Goal: Transaction & Acquisition: Obtain resource

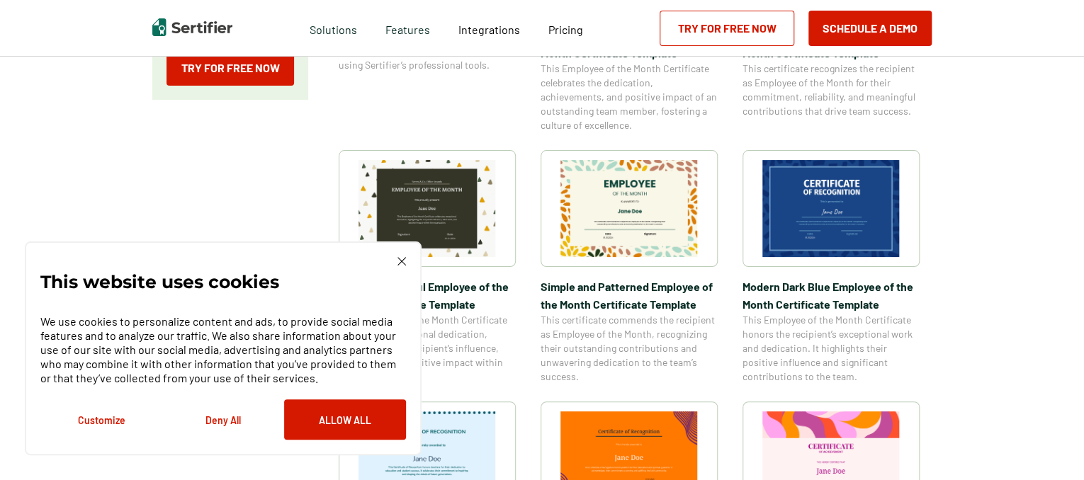
scroll to position [423, 0]
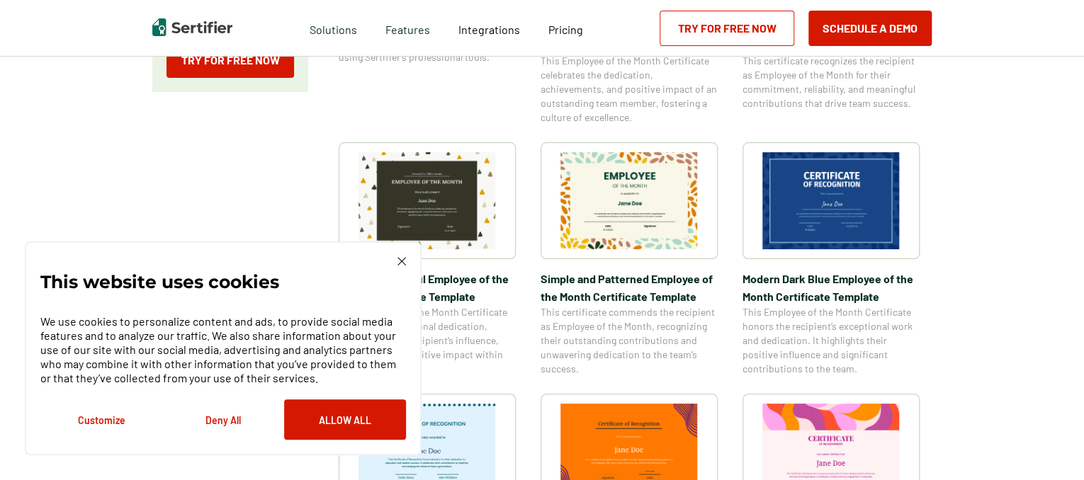
click at [402, 259] on img at bounding box center [402, 261] width 9 height 9
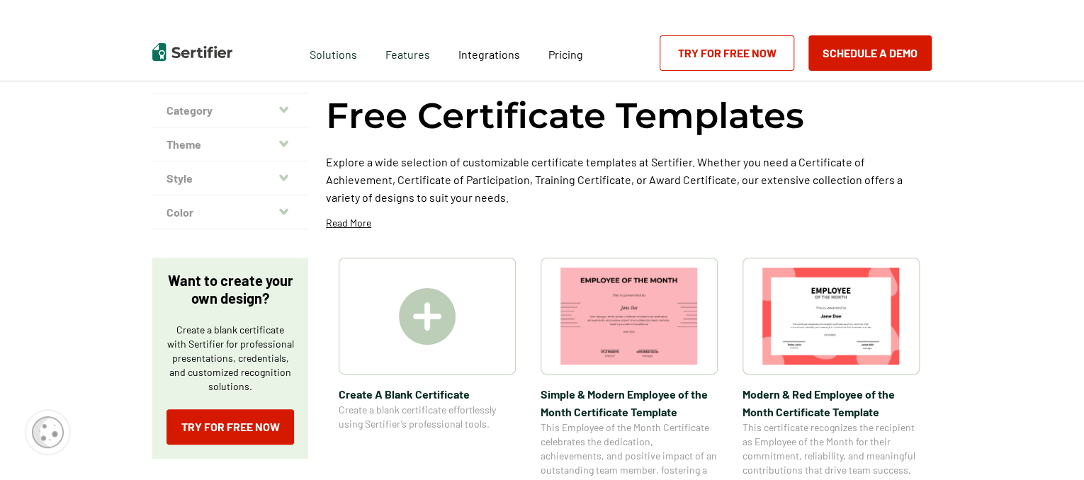
scroll to position [0, 0]
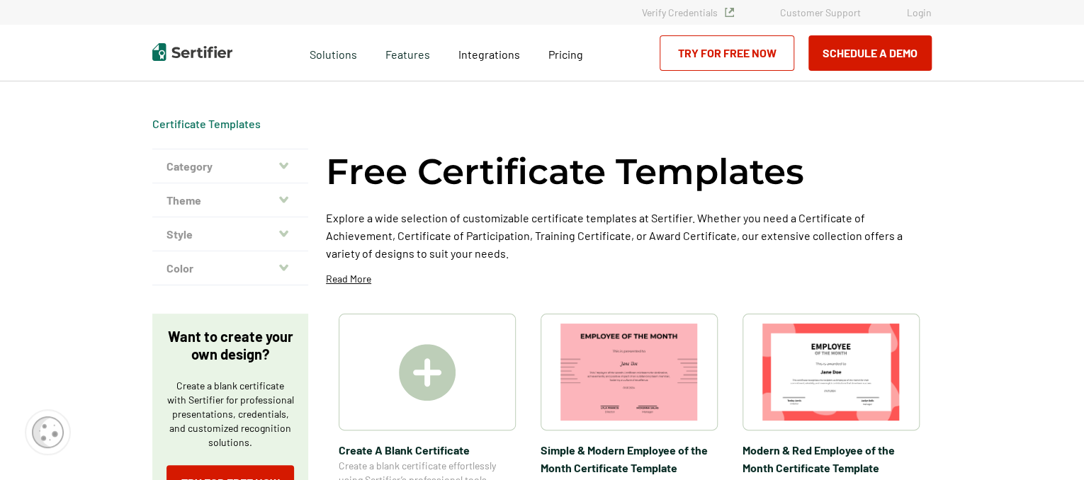
click at [281, 165] on icon "button" at bounding box center [283, 165] width 9 height 11
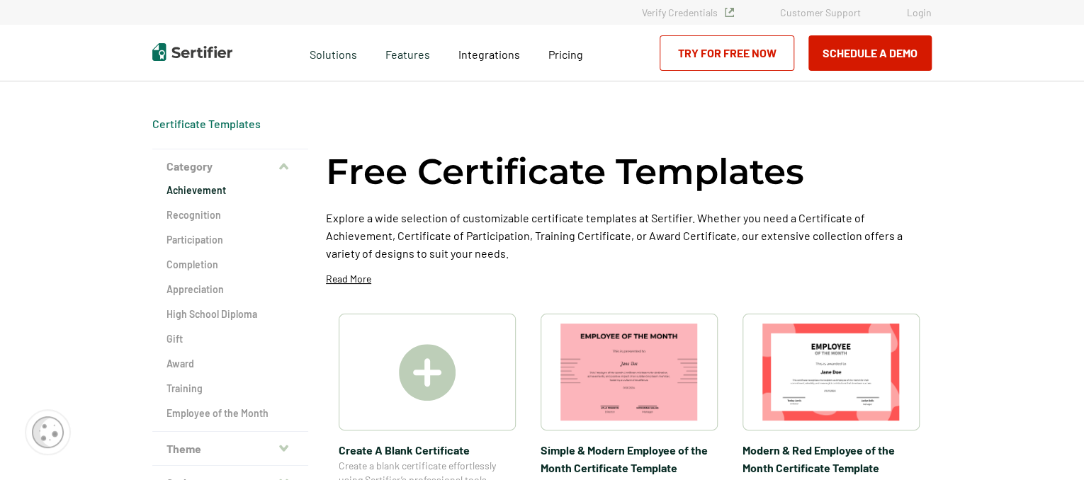
click at [213, 196] on h2 "Achievement" at bounding box center [231, 191] width 128 height 14
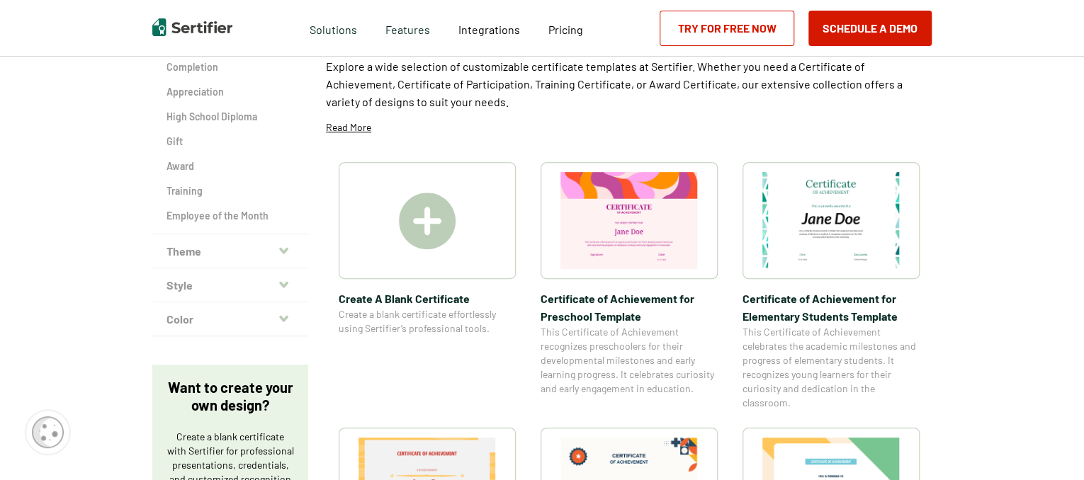
scroll to position [201, 0]
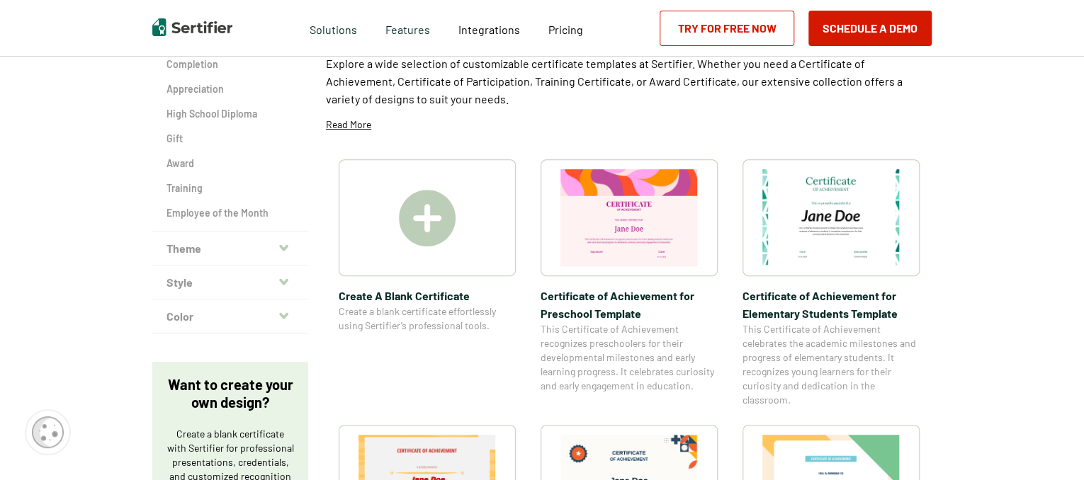
click at [422, 225] on img at bounding box center [427, 218] width 57 height 57
